Goal: Find specific page/section: Find specific page/section

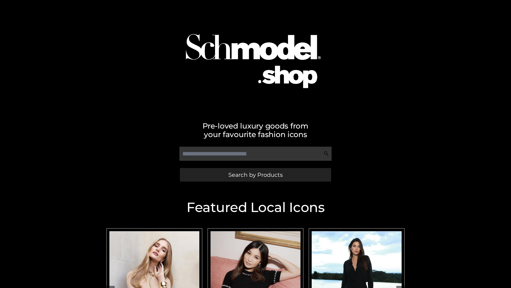
click at [255, 174] on span "Search by Products" at bounding box center [256, 175] width 54 height 6
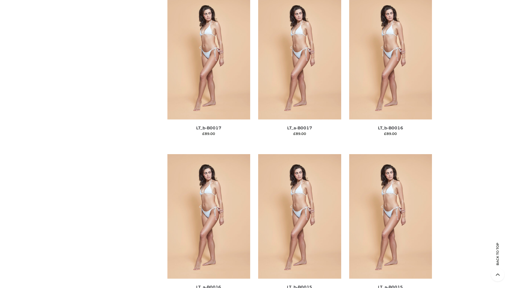
scroll to position [1751, 0]
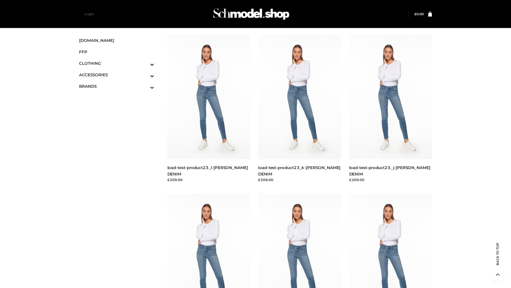
scroll to position [467, 0]
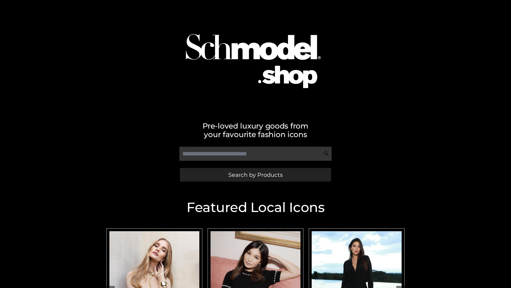
click at [255, 174] on span "Search by Products" at bounding box center [256, 175] width 54 height 6
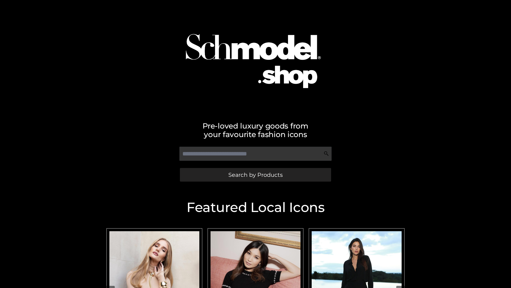
click at [255, 174] on span "Search by Products" at bounding box center [256, 175] width 54 height 6
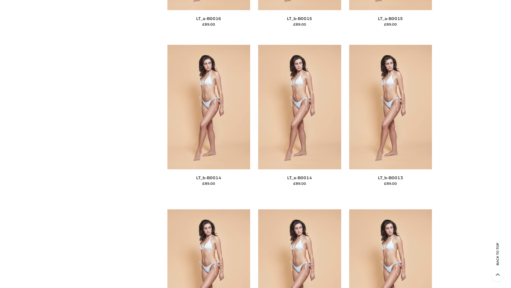
scroll to position [1894, 0]
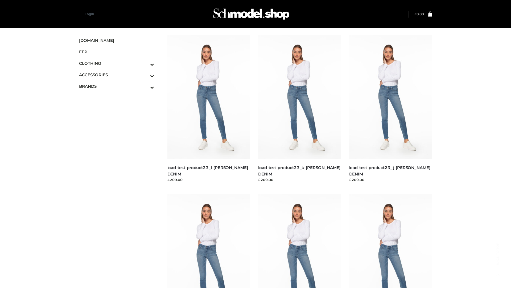
scroll to position [467, 0]
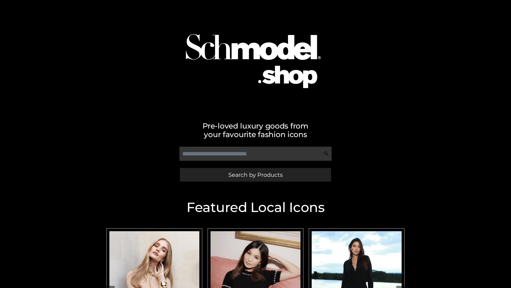
click at [255, 174] on span "Search by Products" at bounding box center [256, 175] width 54 height 6
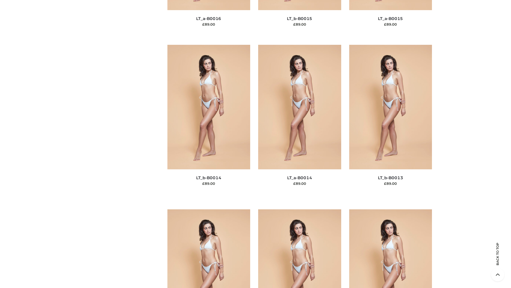
scroll to position [1894, 0]
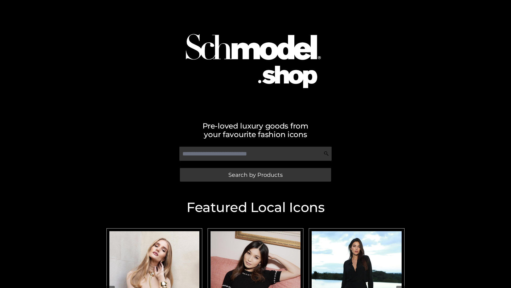
click at [255, 174] on span "Search by Products" at bounding box center [256, 175] width 54 height 6
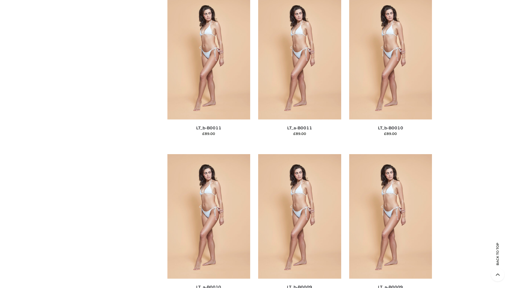
scroll to position [2392, 0]
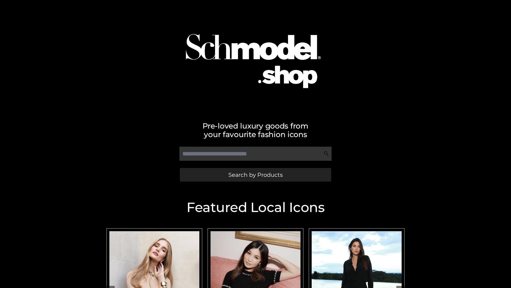
click at [255, 174] on span "Search by Products" at bounding box center [256, 175] width 54 height 6
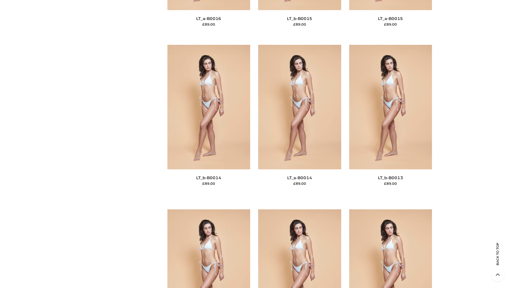
scroll to position [1894, 0]
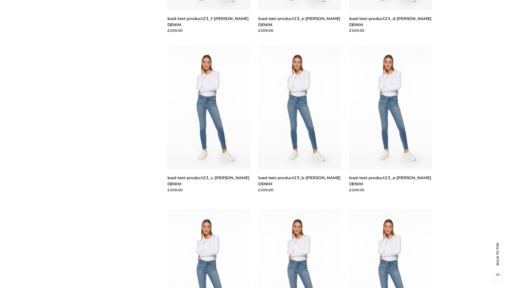
scroll to position [467, 0]
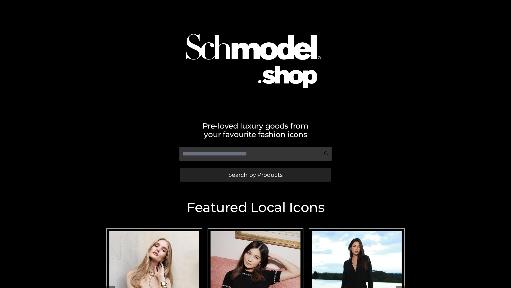
click at [255, 174] on span "Search by Products" at bounding box center [256, 175] width 54 height 6
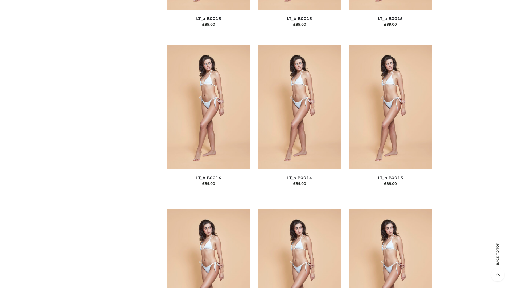
scroll to position [1894, 0]
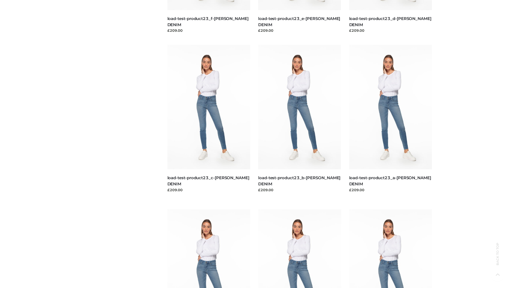
scroll to position [467, 0]
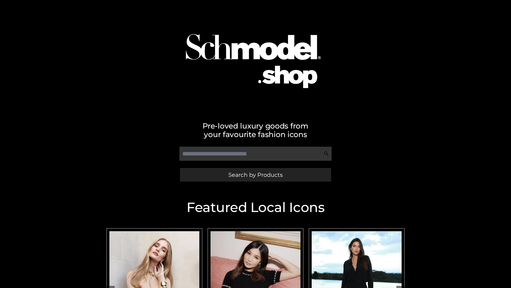
click at [255, 174] on span "Search by Products" at bounding box center [256, 175] width 54 height 6
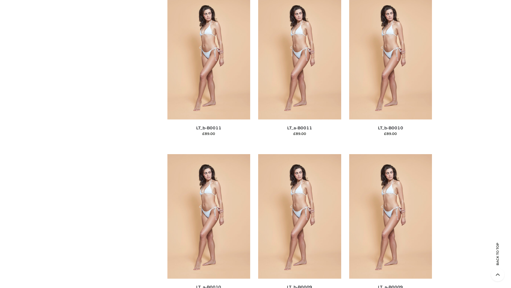
scroll to position [2392, 0]
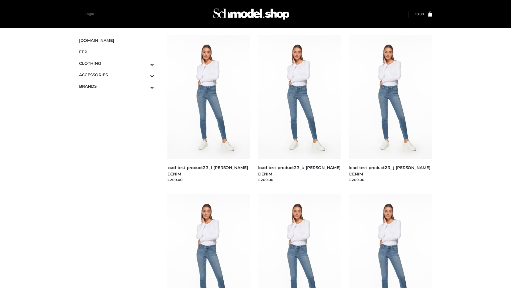
scroll to position [467, 0]
